Goal: Use online tool/utility: Utilize a website feature to perform a specific function

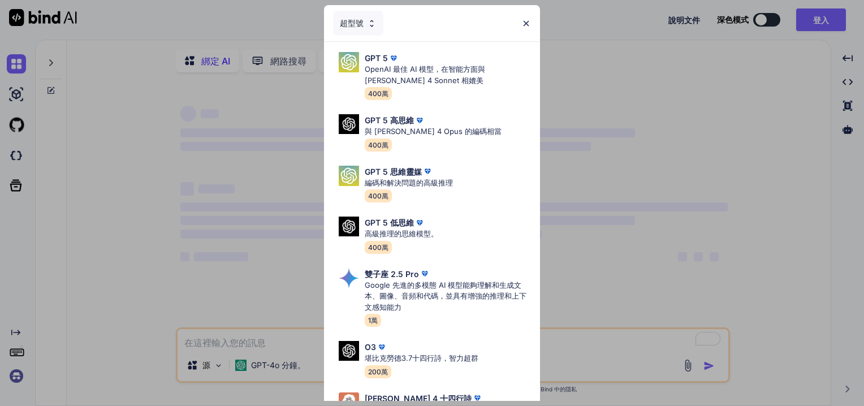
click at [522, 24] on img at bounding box center [527, 24] width 10 height 10
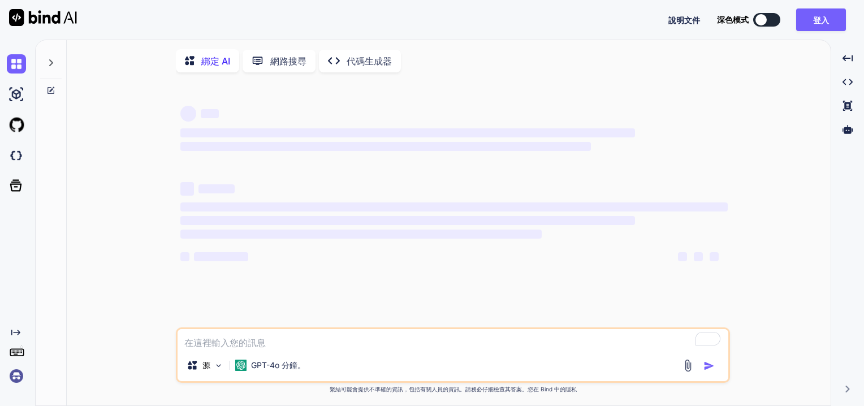
type textarea "x"
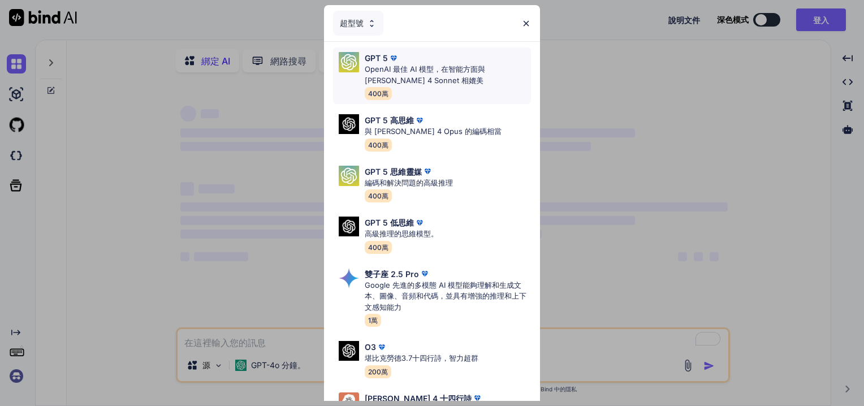
type textarea "x"
click at [472, 131] on div "GPT 5 高思維 與 [PERSON_NAME] 4 Opus 的編碼相當 400萬" at bounding box center [432, 133] width 198 height 46
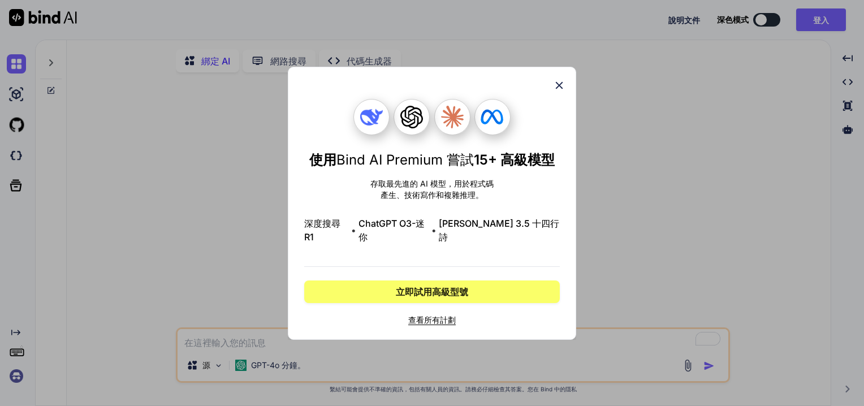
click at [560, 92] on icon at bounding box center [559, 85] width 12 height 12
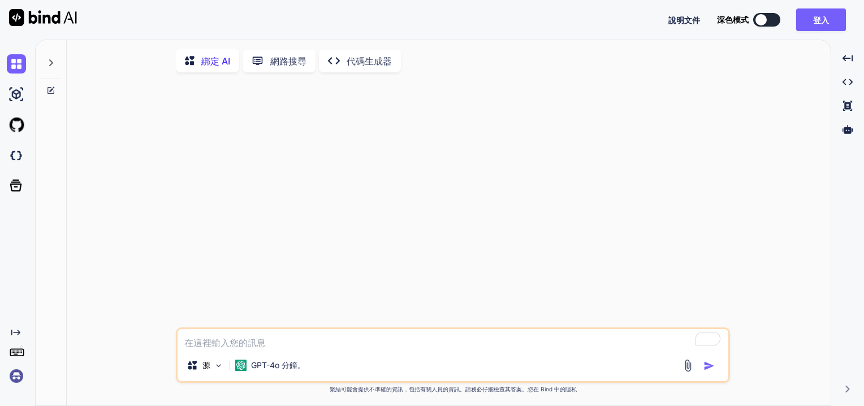
click at [305, 340] on textarea "若要豐富螢幕閱讀器交互，請在 Grammarly 擴充功能設定中啟動輔助功能" at bounding box center [453, 339] width 551 height 20
click at [242, 212] on div at bounding box center [454, 204] width 552 height 246
